Goal: Task Accomplishment & Management: Manage account settings

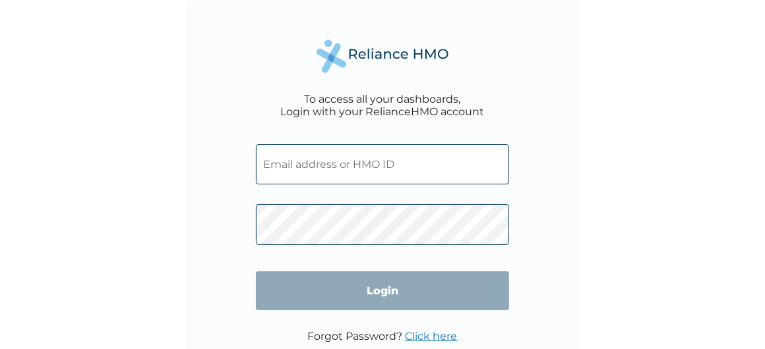
click at [275, 171] on input "text" at bounding box center [382, 164] width 253 height 40
type input "chikwenduvictorn@gmail.com"
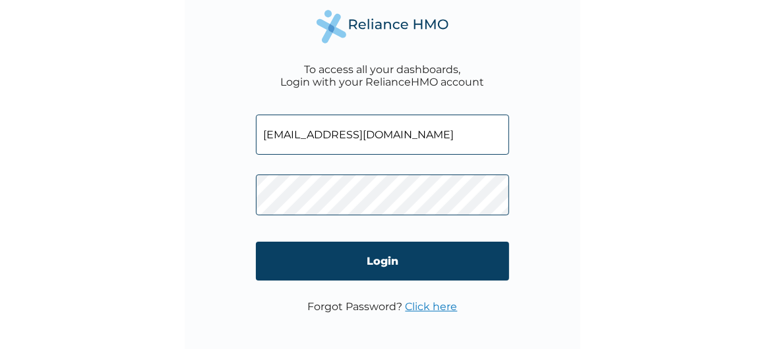
scroll to position [45, 0]
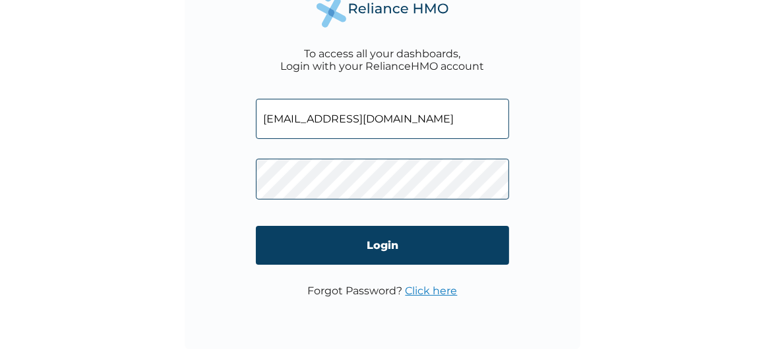
click at [679, 82] on div "To access all your dashboards, Login with your RelianceHMO account chikwenduvic…" at bounding box center [382, 129] width 765 height 349
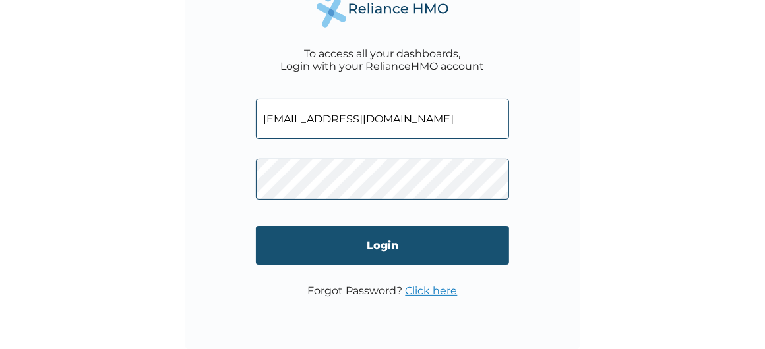
click at [403, 247] on input "Login" at bounding box center [382, 245] width 253 height 39
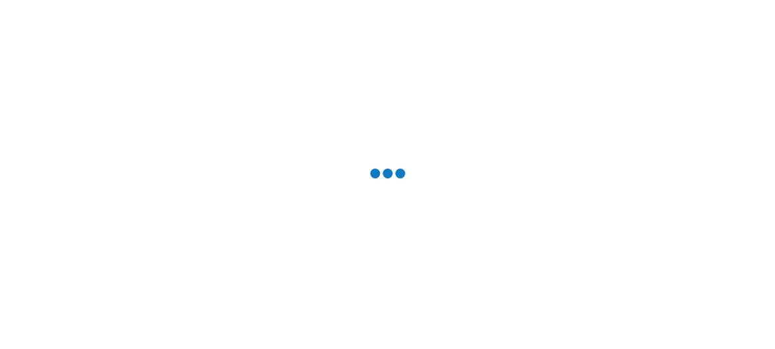
scroll to position [0, 0]
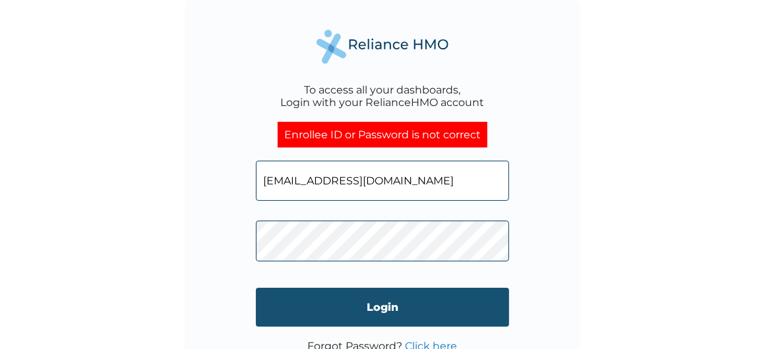
click at [394, 305] on input "Login" at bounding box center [382, 307] width 253 height 39
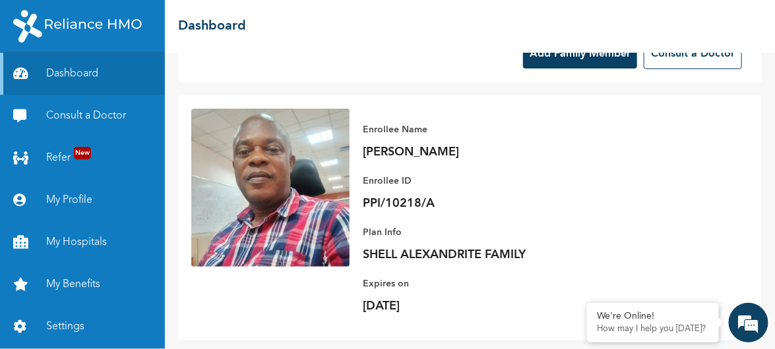
scroll to position [66, 0]
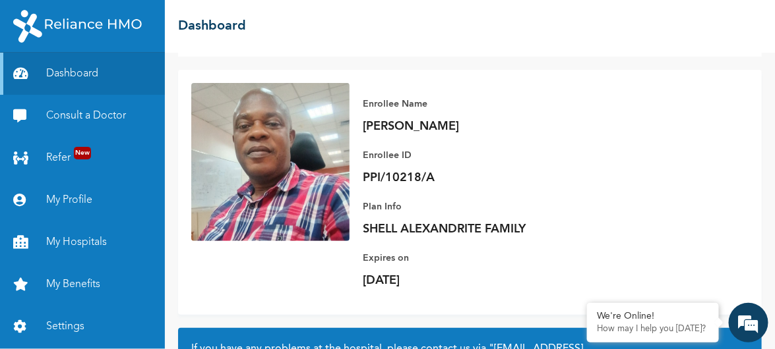
click at [575, 101] on div "Enrollee Name [PERSON_NAME] Enrollee ID PPI/10218/A Plan Info SHELL ALEXANDRITE…" at bounding box center [548, 192] width 399 height 219
click at [78, 200] on link "My Profile" at bounding box center [82, 200] width 165 height 42
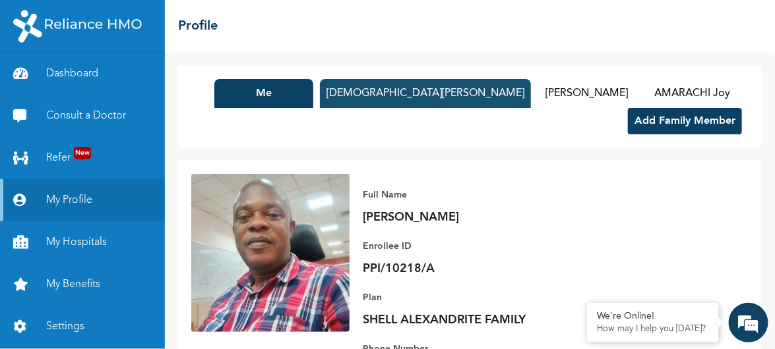
click at [415, 92] on button "[DEMOGRAPHIC_DATA][PERSON_NAME]" at bounding box center [425, 93] width 211 height 29
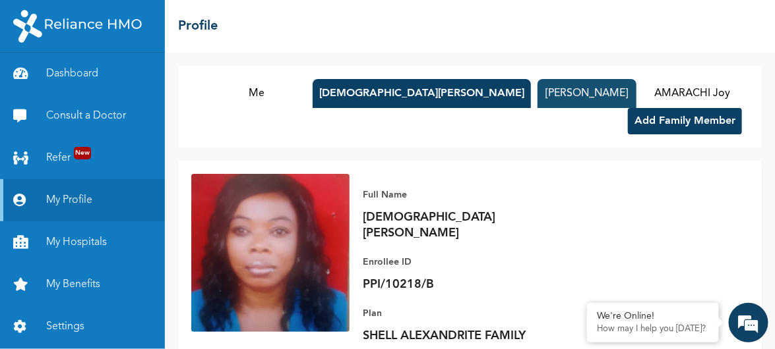
click at [548, 93] on button "[PERSON_NAME]" at bounding box center [586, 93] width 99 height 29
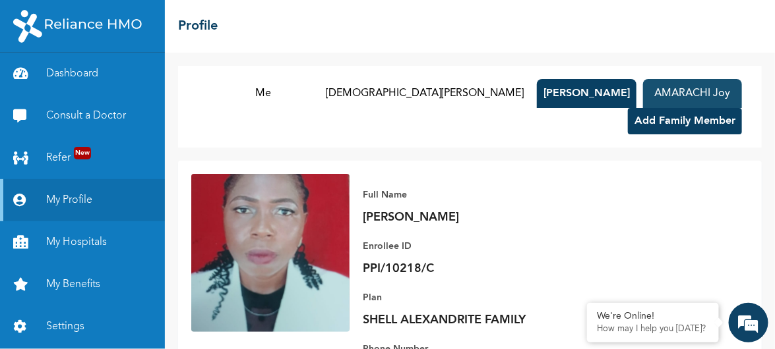
click at [663, 90] on button "AMARACHI Joy" at bounding box center [692, 93] width 99 height 29
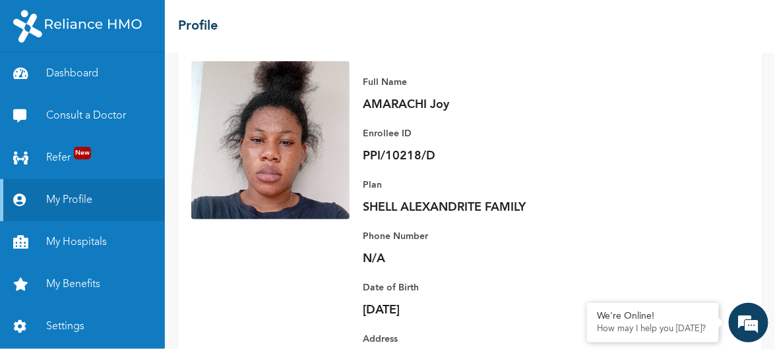
scroll to position [132, 0]
